Goal: Task Accomplishment & Management: Complete application form

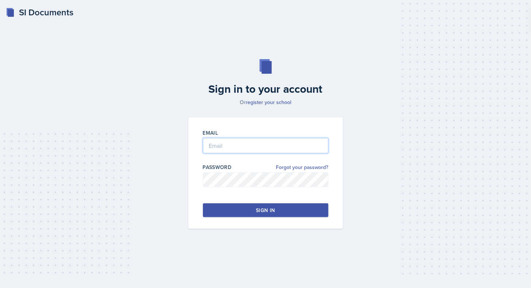
type input "[EMAIL_ADDRESS][DOMAIN_NAME]"
click at [264, 210] on div "Sign in" at bounding box center [265, 210] width 19 height 7
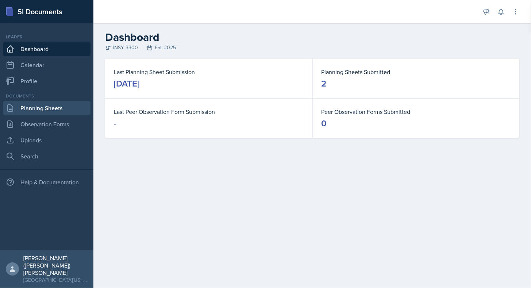
click at [60, 110] on link "Planning Sheets" at bounding box center [47, 108] width 88 height 15
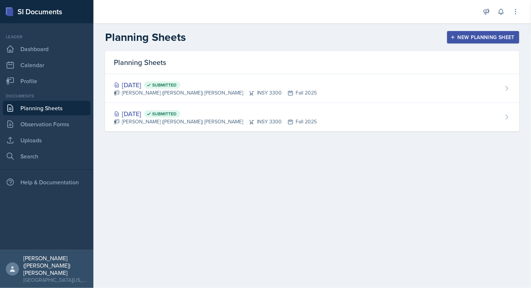
click at [469, 38] on div "New Planning Sheet" at bounding box center [483, 37] width 63 height 6
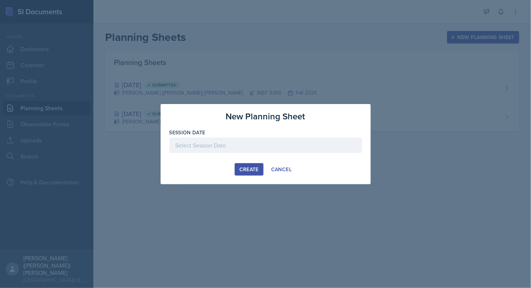
click at [227, 139] on div at bounding box center [265, 145] width 193 height 15
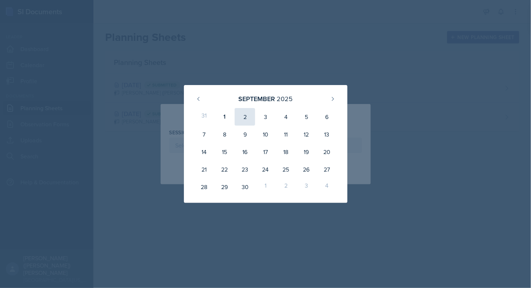
click at [241, 118] on div "2" at bounding box center [245, 117] width 20 height 18
type input "[DATE]"
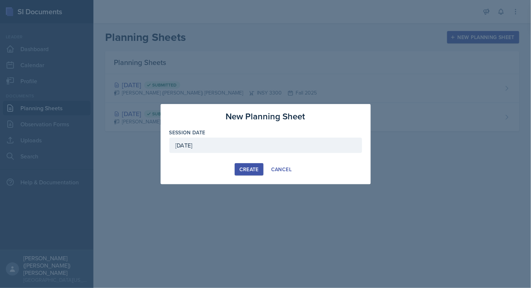
click at [253, 167] on div "Create" at bounding box center [249, 170] width 19 height 6
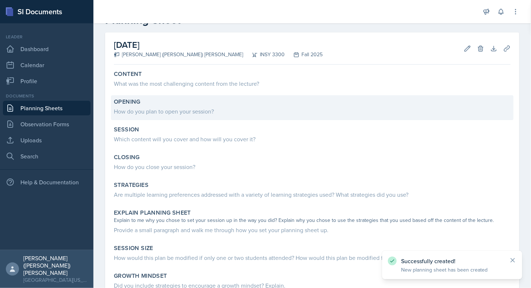
scroll to position [26, 0]
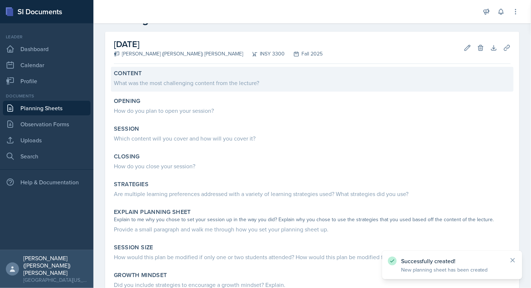
click at [221, 72] on div "Content" at bounding box center [312, 73] width 397 height 7
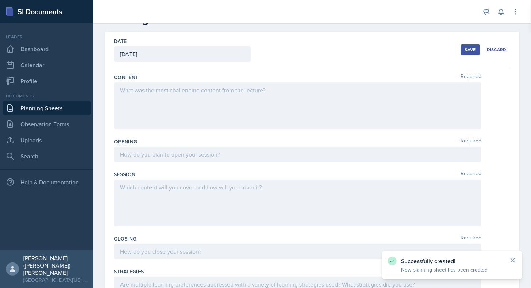
click at [217, 116] on div at bounding box center [298, 106] width 368 height 47
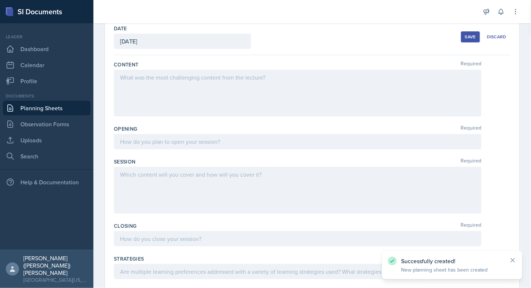
click at [217, 116] on div at bounding box center [298, 93] width 368 height 47
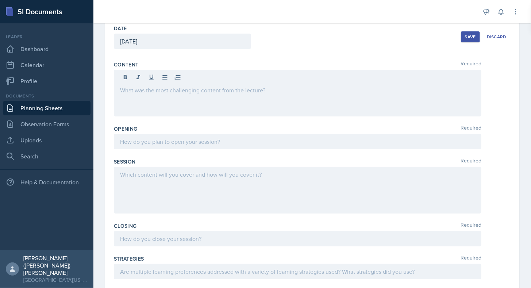
drag, startPoint x: 217, startPoint y: 116, endPoint x: 179, endPoint y: 83, distance: 50.8
click at [179, 83] on div at bounding box center [297, 78] width 355 height 12
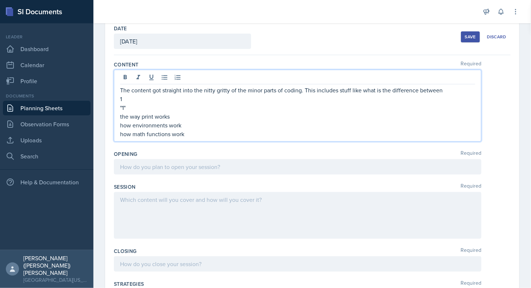
click at [178, 165] on div at bounding box center [298, 166] width 368 height 15
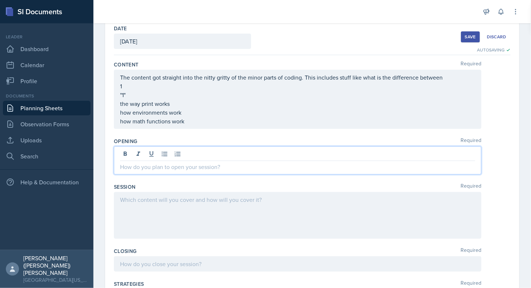
click at [210, 126] on p "how math functions work" at bounding box center [297, 121] width 355 height 9
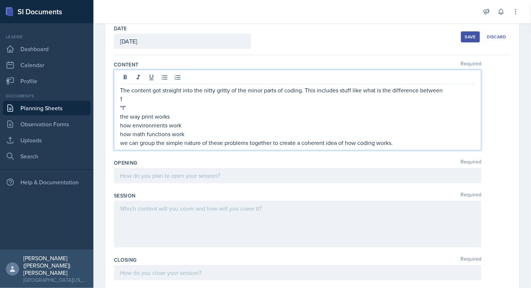
click at [211, 176] on div at bounding box center [298, 175] width 368 height 15
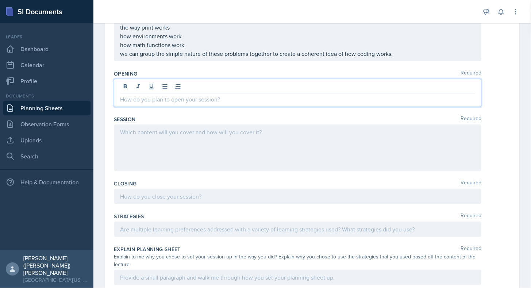
scroll to position [115, 0]
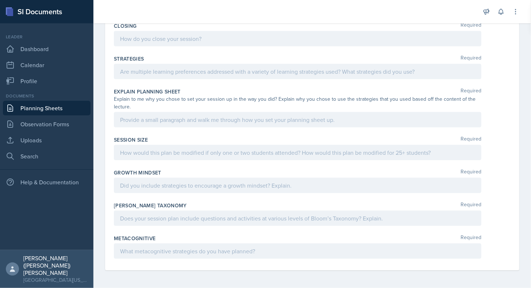
click at [226, 219] on p at bounding box center [297, 218] width 355 height 9
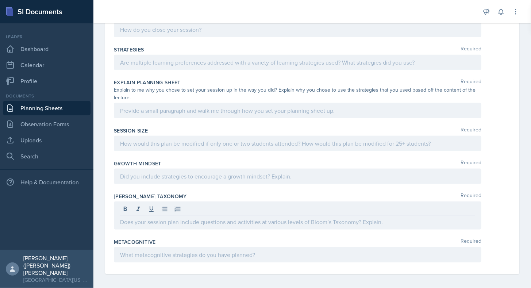
click at [212, 247] on div at bounding box center [298, 254] width 368 height 15
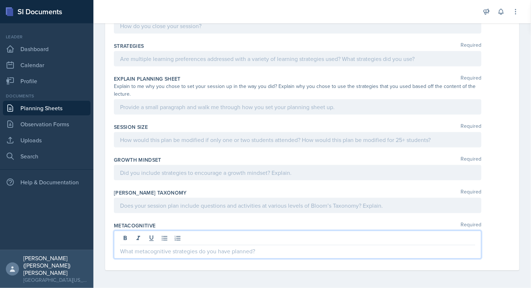
click at [213, 209] on p at bounding box center [297, 205] width 355 height 9
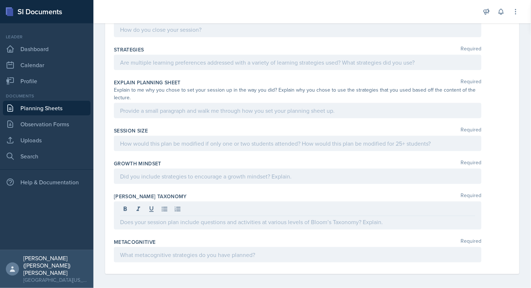
click at [207, 169] on div at bounding box center [298, 176] width 368 height 15
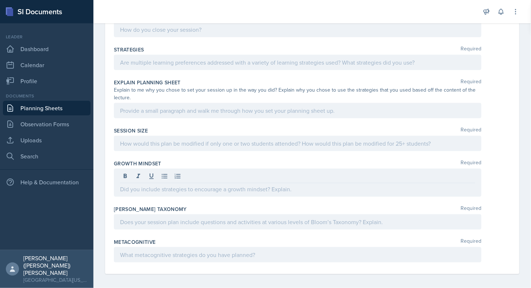
click at [206, 206] on div "[PERSON_NAME] Taxonomy Required" at bounding box center [312, 209] width 397 height 7
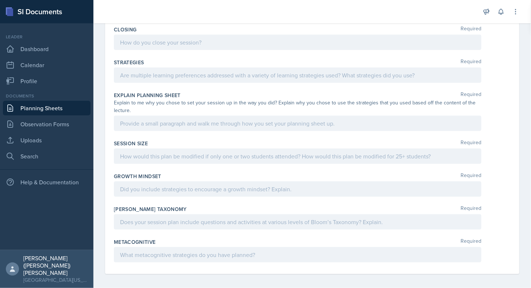
click at [205, 214] on div at bounding box center [298, 221] width 368 height 15
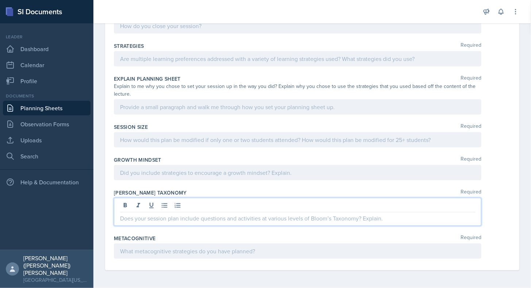
click at [207, 172] on p at bounding box center [297, 172] width 355 height 9
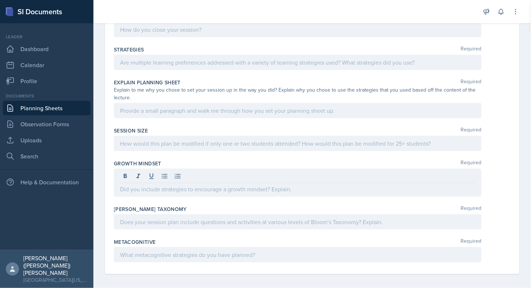
click at [209, 149] on div "Session Size Required" at bounding box center [312, 140] width 397 height 33
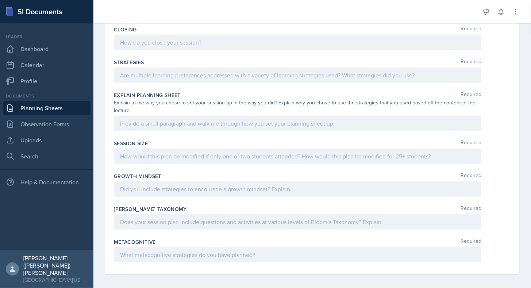
click at [237, 191] on div at bounding box center [298, 189] width 368 height 15
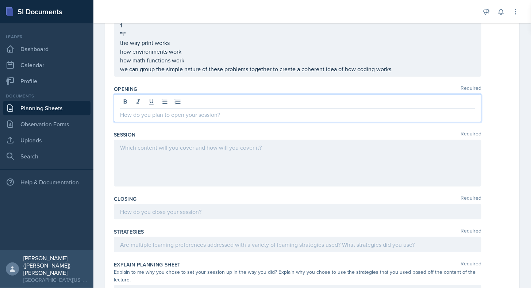
scroll to position [112, 0]
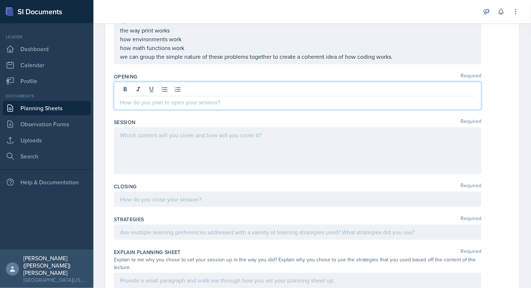
click at [183, 99] on p at bounding box center [297, 102] width 355 height 9
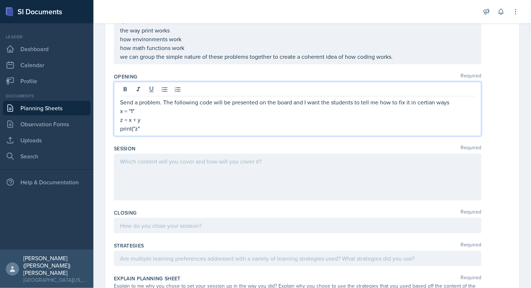
click at [137, 121] on p "z = x + y" at bounding box center [297, 119] width 355 height 9
click at [144, 128] on p "print("z"" at bounding box center [297, 128] width 355 height 9
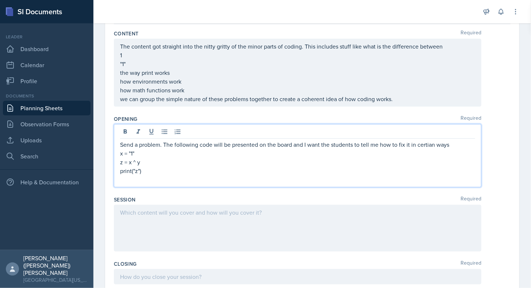
scroll to position [69, 0]
click at [133, 156] on p "x = "1"" at bounding box center [297, 153] width 355 height 9
click at [174, 180] on p "#I want to multiple" at bounding box center [297, 180] width 355 height 9
click at [255, 215] on div at bounding box center [298, 228] width 368 height 47
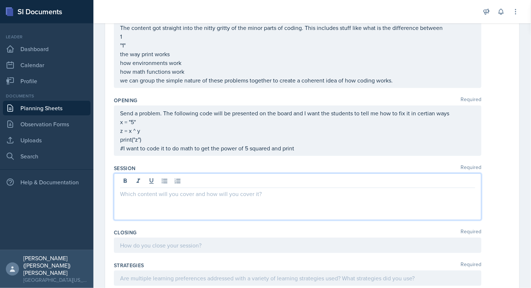
scroll to position [100, 0]
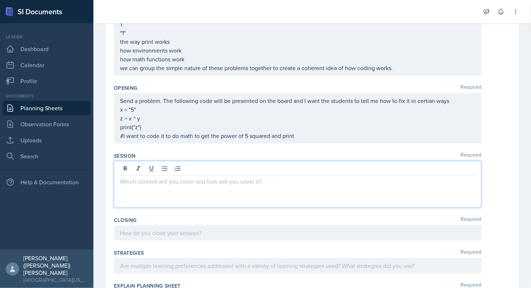
click at [320, 140] on p "#I want to code it to do math to get the power of 5 squared and print" at bounding box center [297, 135] width 355 height 9
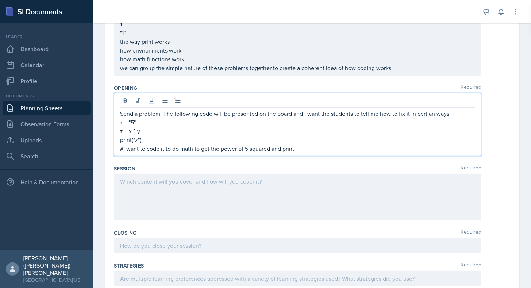
click at [309, 185] on div at bounding box center [298, 197] width 368 height 47
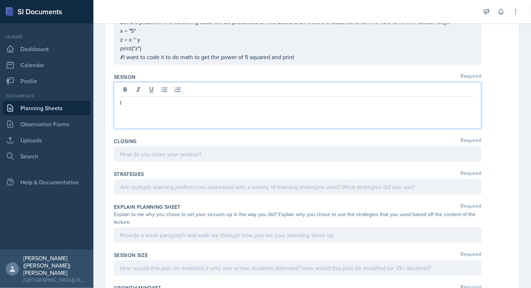
scroll to position [192, 0]
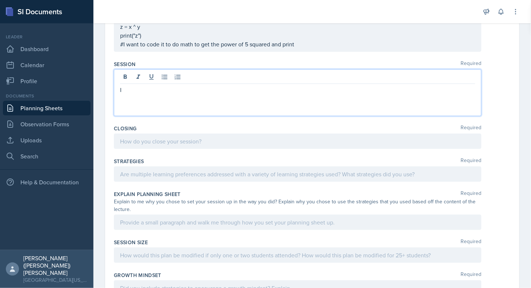
click at [335, 49] on p "#I want to code it to do math to get the power of 5 squared and print" at bounding box center [297, 44] width 355 height 9
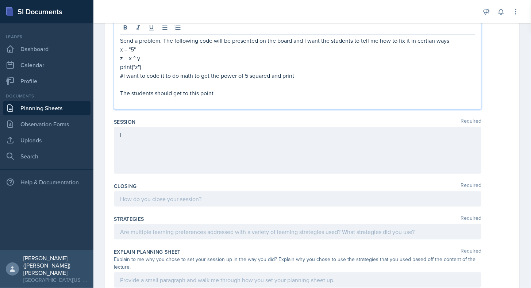
scroll to position [172, 0]
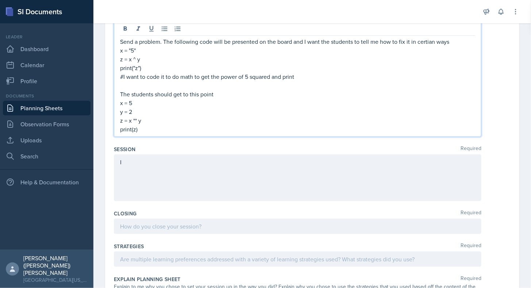
click at [151, 169] on div "I" at bounding box center [298, 177] width 368 height 47
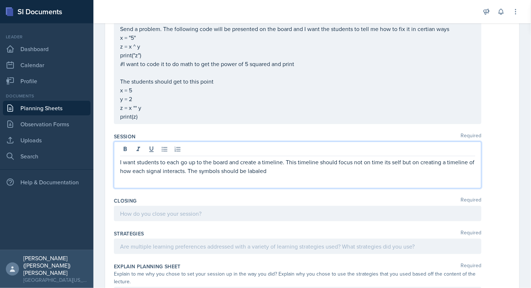
drag, startPoint x: 295, startPoint y: 173, endPoint x: 115, endPoint y: 154, distance: 180.6
click at [115, 154] on div "I want students to each go up to the board and create a timeline. This timeline…" at bounding box center [298, 165] width 368 height 47
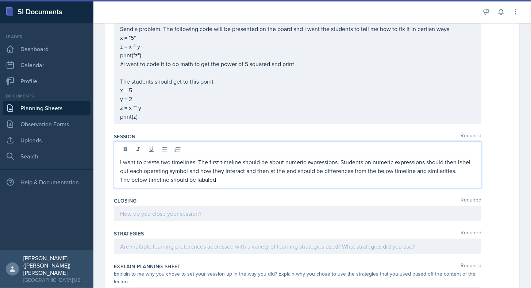
click at [457, 168] on p "I want to create two timelines. The first timeline should be about numeric expr…" at bounding box center [297, 167] width 355 height 18
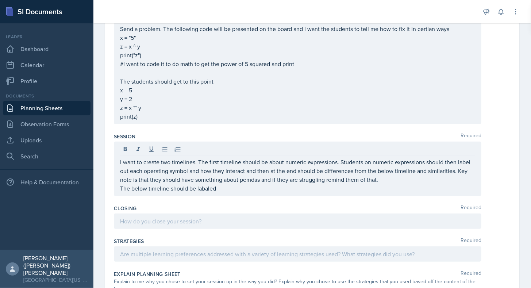
click at [278, 191] on div "I want to create two timelines. The first timeline should be about numeric expr…" at bounding box center [298, 169] width 368 height 54
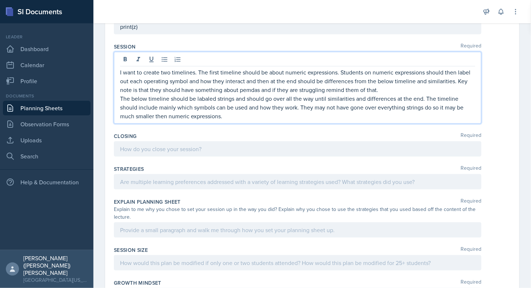
scroll to position [263, 0]
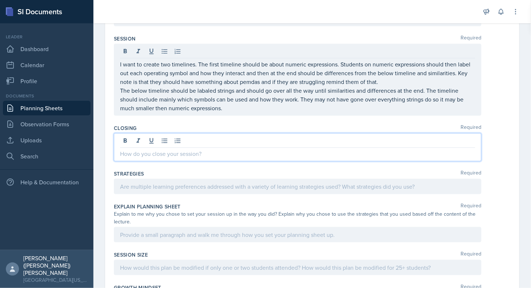
click at [178, 151] on p at bounding box center [297, 153] width 355 height 9
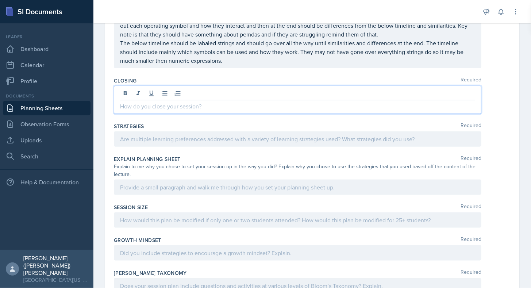
scroll to position [305, 0]
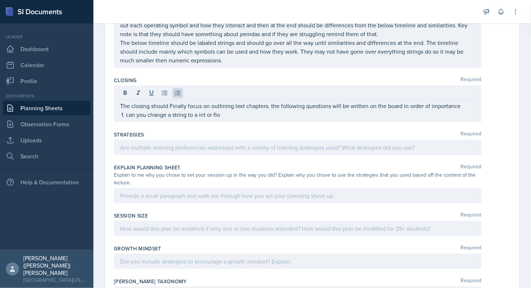
drag, startPoint x: 224, startPoint y: 118, endPoint x: 207, endPoint y: 104, distance: 21.8
click at [207, 104] on div "The closing should Finally focus on outlining text chapters. the following ques…" at bounding box center [298, 103] width 368 height 37
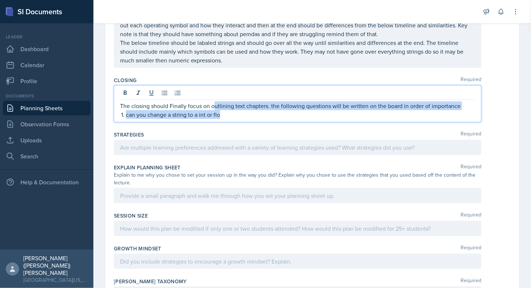
drag, startPoint x: 226, startPoint y: 109, endPoint x: 215, endPoint y: 104, distance: 11.6
click at [215, 104] on div "The closing should Finally focus on outlining text chapters. the following ques…" at bounding box center [297, 111] width 355 height 18
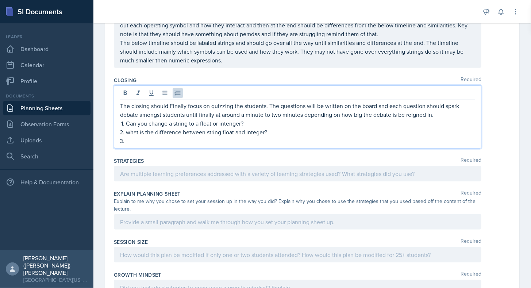
click at [259, 121] on p "Can you change a string to a float or intenger?" at bounding box center [300, 123] width 349 height 9
click at [291, 132] on p "what is the difference between string float and integer?" at bounding box center [300, 132] width 349 height 9
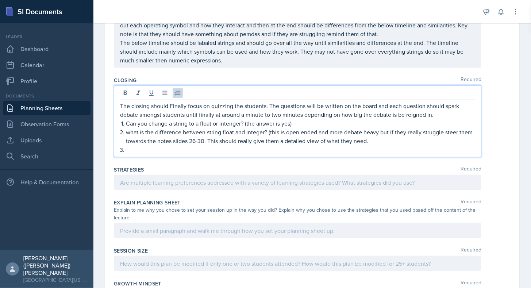
click at [194, 149] on p at bounding box center [300, 149] width 349 height 9
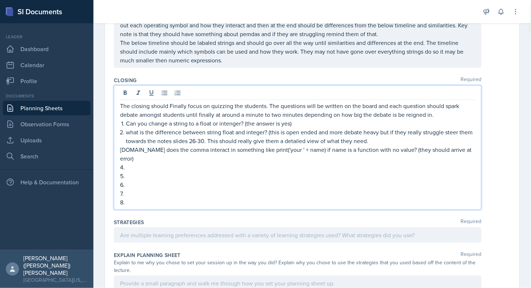
click at [191, 163] on p "4." at bounding box center [297, 167] width 355 height 9
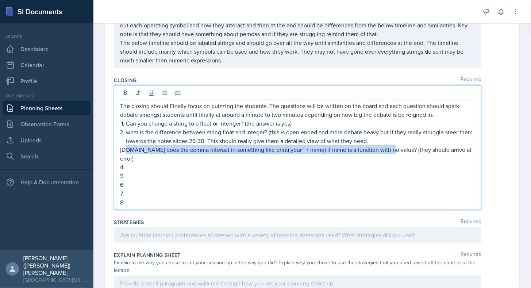
drag, startPoint x: 387, startPoint y: 149, endPoint x: 126, endPoint y: 150, distance: 261.1
click at [126, 150] on p "[DOMAIN_NAME] does the comma interact in something like print('your ' + name) i…" at bounding box center [297, 154] width 355 height 18
copy p "how does the comma interact in something like print('your ' + name) if name is …"
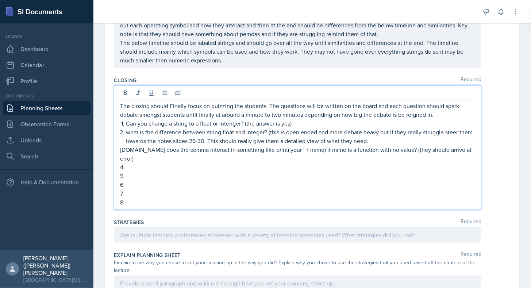
click at [153, 172] on p "5." at bounding box center [297, 176] width 355 height 9
click at [153, 163] on p "4." at bounding box center [297, 167] width 355 height 9
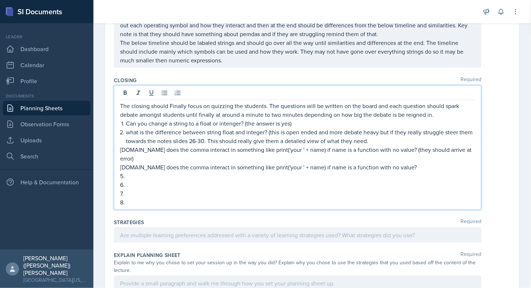
click at [368, 163] on p "[DOMAIN_NAME] does the comma interact in something like print('your ' + name) i…" at bounding box center [297, 167] width 355 height 9
click at [398, 163] on p "[DOMAIN_NAME] does the comma interact in something like print('your ' + name) i…" at bounding box center [297, 167] width 355 height 9
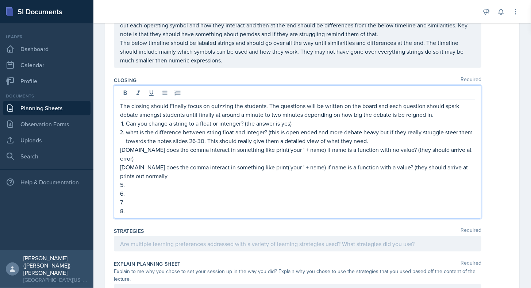
click at [132, 180] on p "5." at bounding box center [297, 184] width 355 height 9
click at [171, 163] on p "[DOMAIN_NAME] does the comma interact in something like print('your ' + name) i…" at bounding box center [297, 172] width 355 height 18
click at [154, 180] on p "5." at bounding box center [297, 184] width 355 height 9
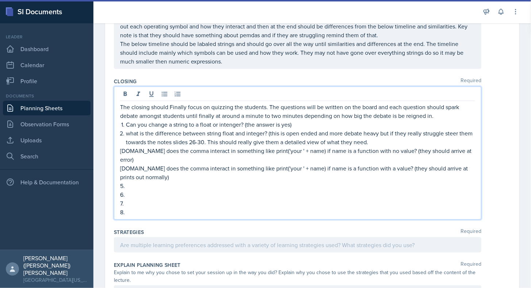
scroll to position [305, 0]
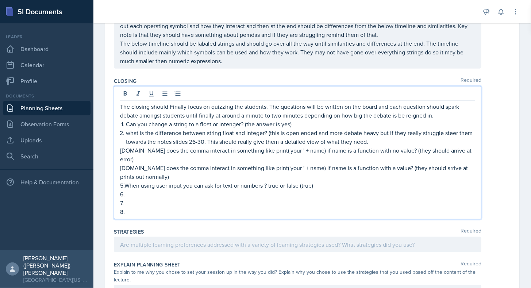
click at [240, 190] on p "6." at bounding box center [297, 194] width 355 height 9
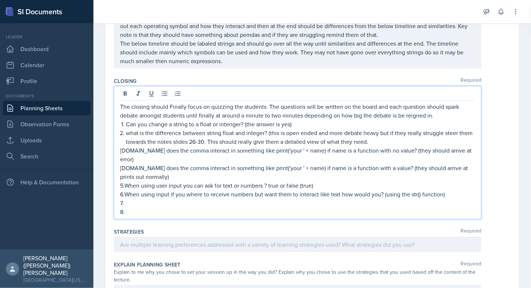
click at [180, 199] on p "7." at bounding box center [297, 203] width 355 height 9
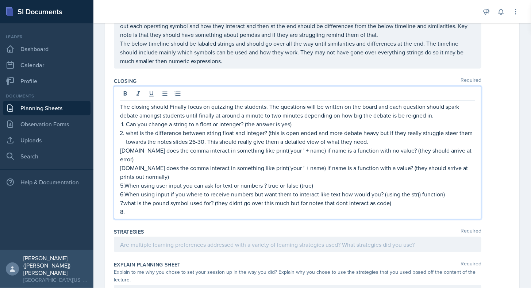
click at [186, 207] on p "8." at bounding box center [297, 211] width 355 height 9
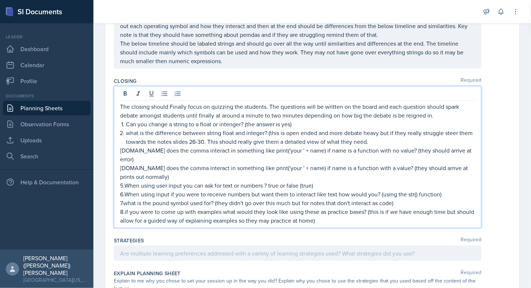
click at [180, 190] on p "6.When using input if you were to receive numbers but want them to interact lik…" at bounding box center [297, 194] width 355 height 9
click at [263, 164] on p "[DOMAIN_NAME] does the comma interact in something like print('your ' + name) i…" at bounding box center [297, 173] width 355 height 18
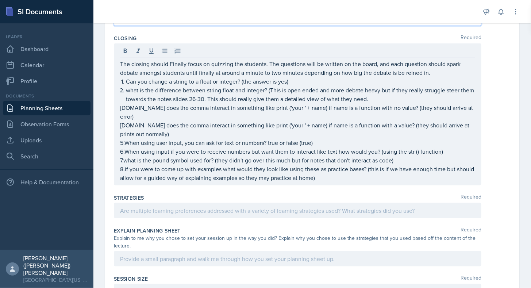
scroll to position [486, 0]
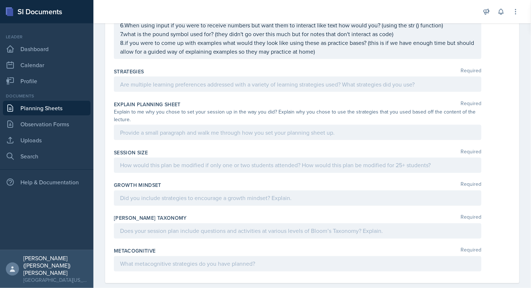
click at [161, 79] on div at bounding box center [298, 84] width 368 height 15
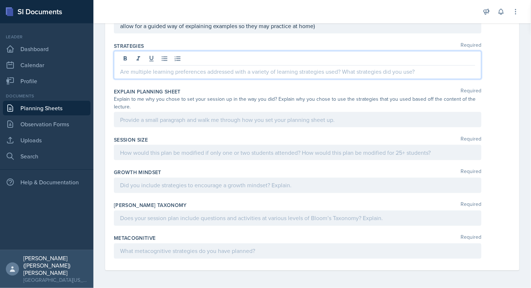
scroll to position [474, 0]
